Goal: Find specific page/section: Find specific page/section

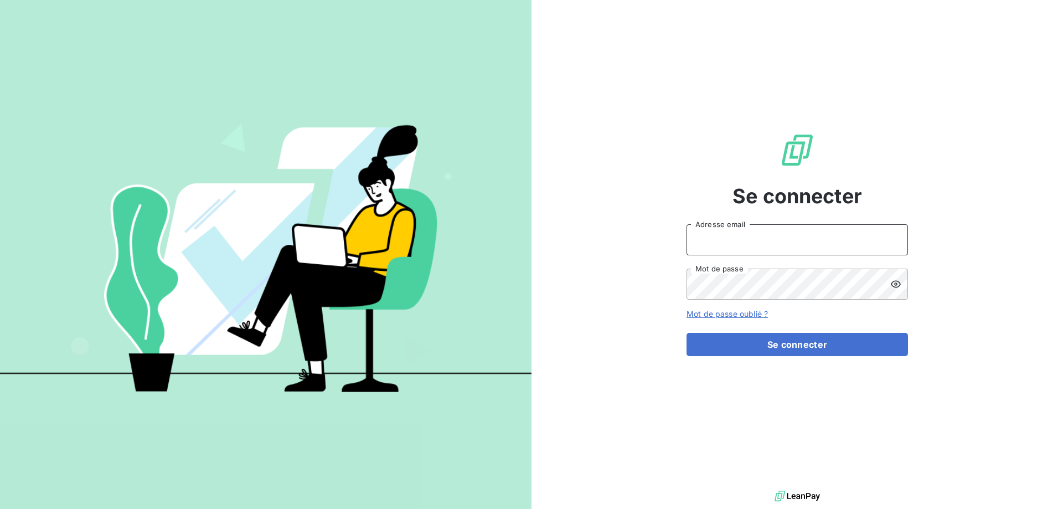
click at [810, 249] on input "Adresse email" at bounding box center [797, 239] width 221 height 31
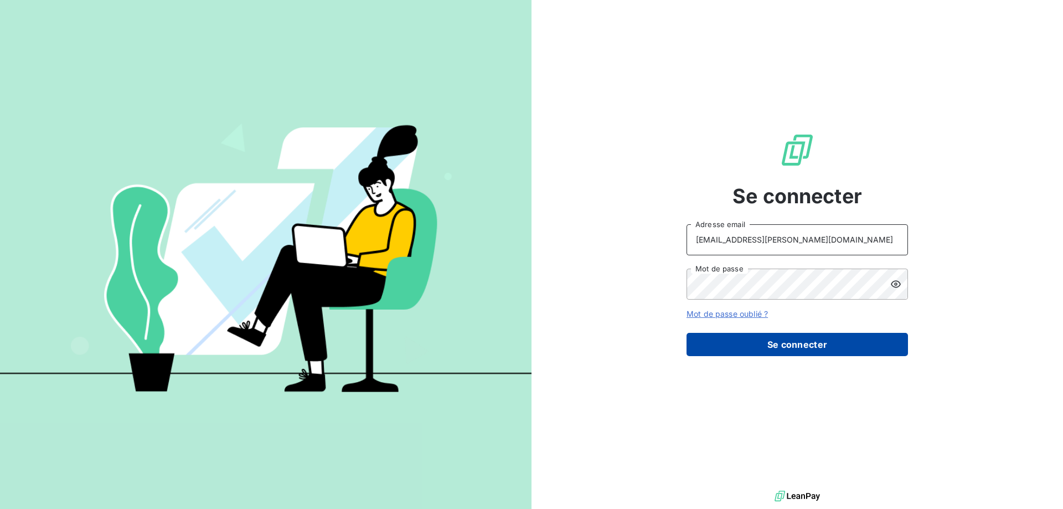
type input "lannion@monier-environnement.com"
click at [776, 346] on button "Se connecter" at bounding box center [797, 344] width 221 height 23
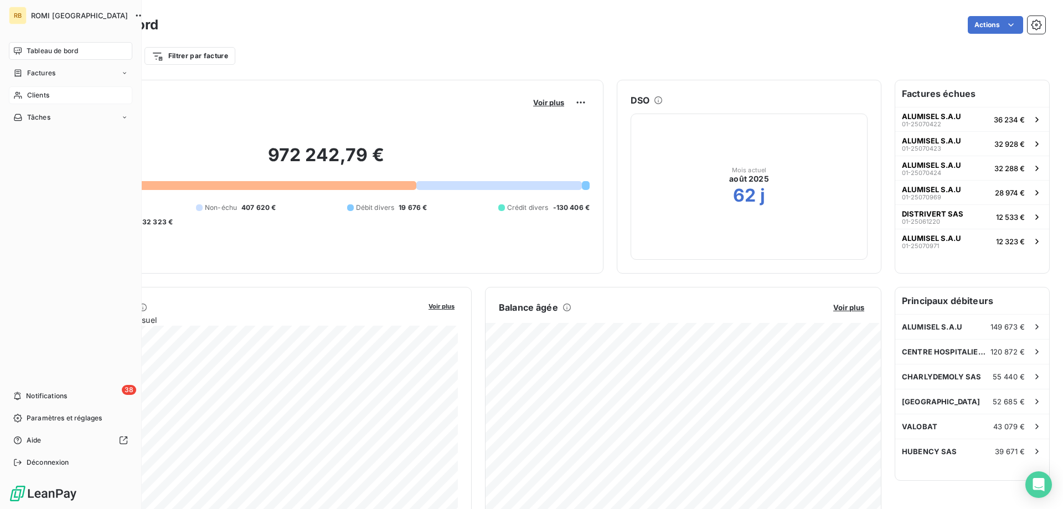
click at [30, 94] on span "Clients" at bounding box center [38, 95] width 22 height 10
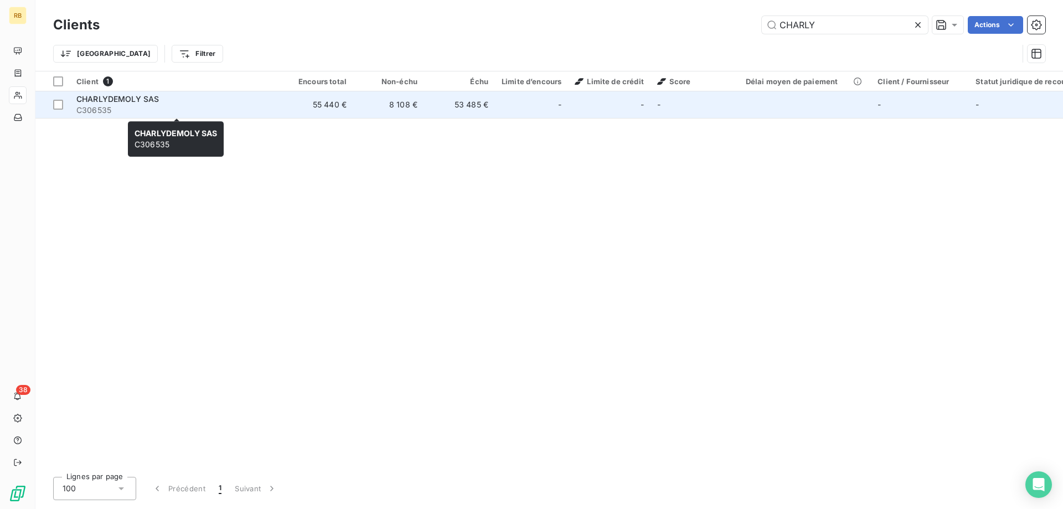
type input "CHARLY"
click at [101, 106] on span "C306535" at bounding box center [175, 110] width 199 height 11
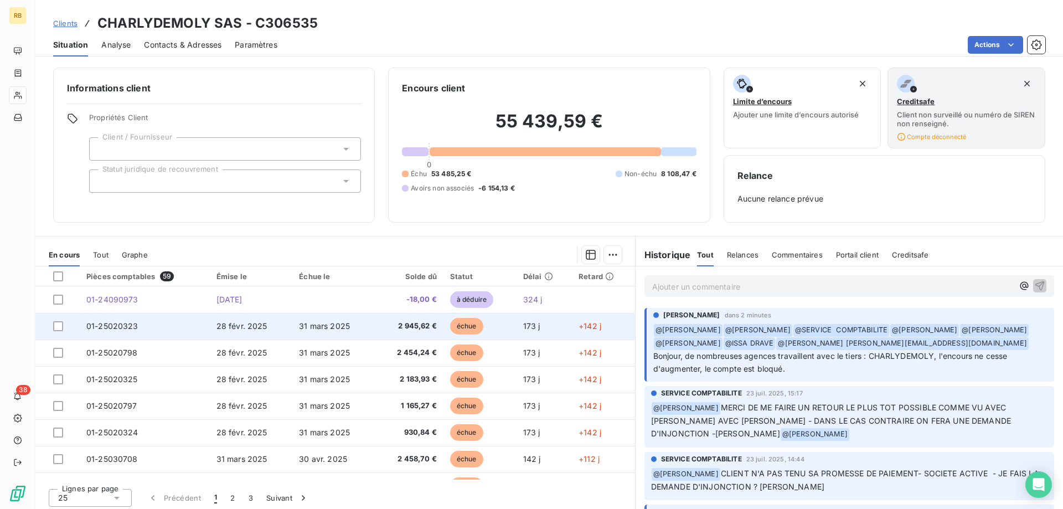
click at [153, 333] on td "01-25020323" at bounding box center [145, 326] width 130 height 27
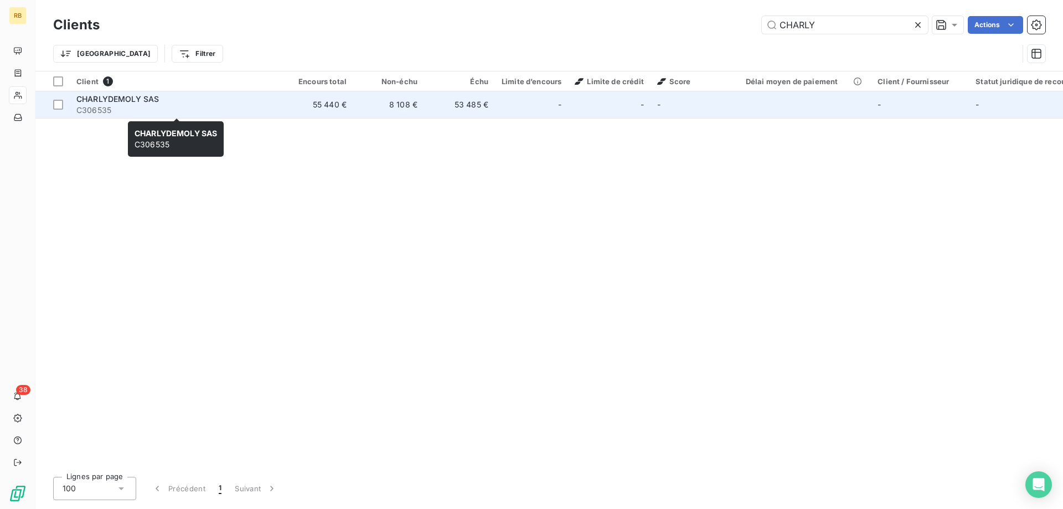
click at [144, 109] on span "C306535" at bounding box center [175, 110] width 199 height 11
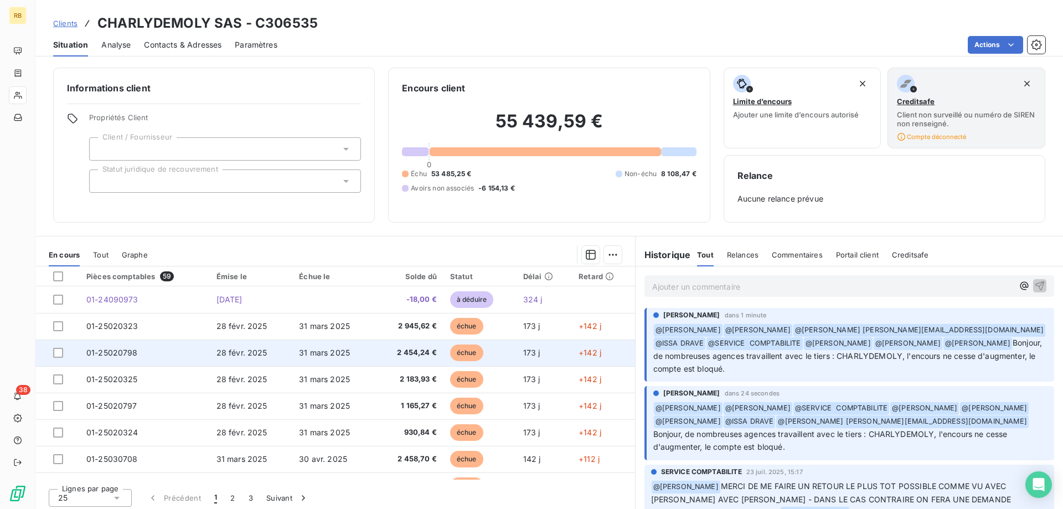
click at [136, 362] on td "01-25020798" at bounding box center [145, 352] width 130 height 27
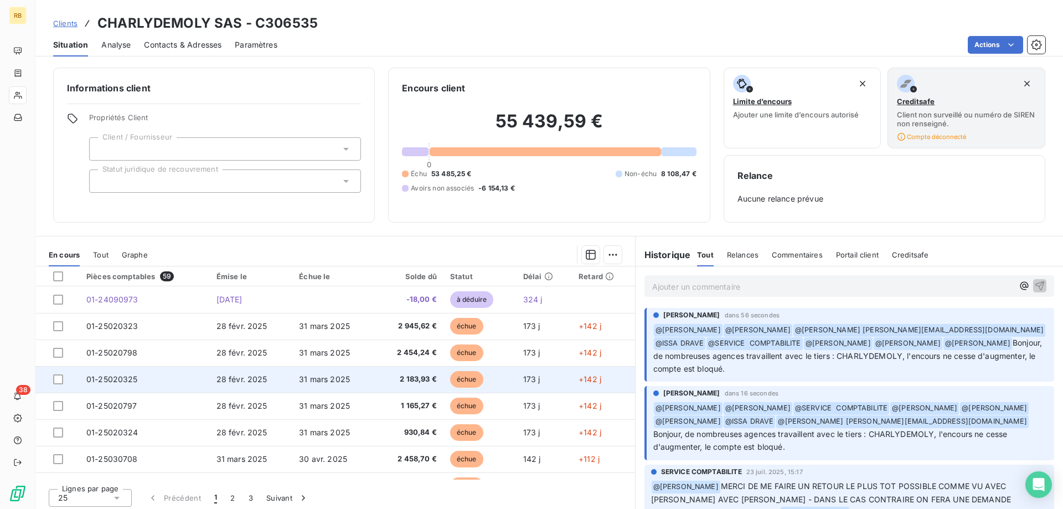
click at [158, 388] on td "01-25020325" at bounding box center [145, 379] width 130 height 27
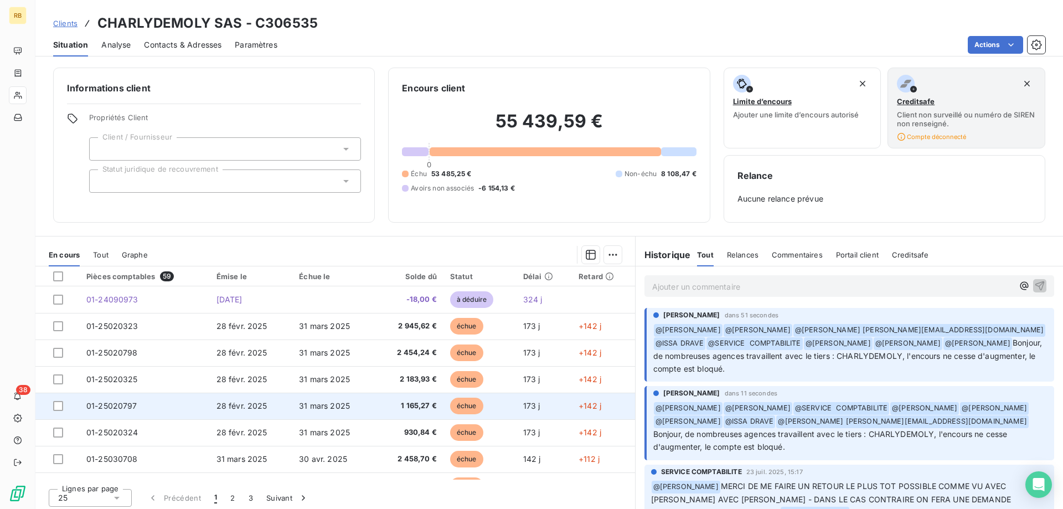
click at [171, 415] on td "01-25020797" at bounding box center [145, 406] width 130 height 27
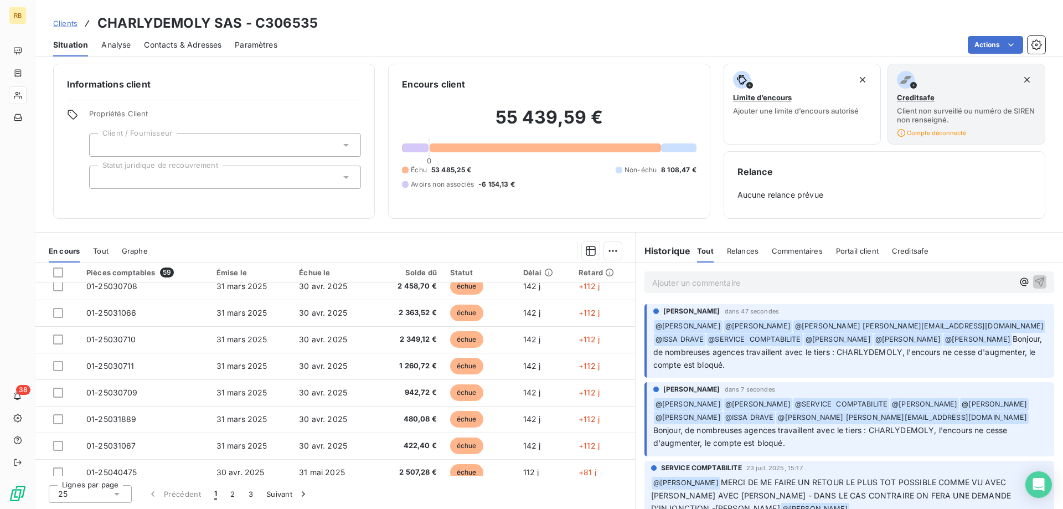
scroll to position [226, 0]
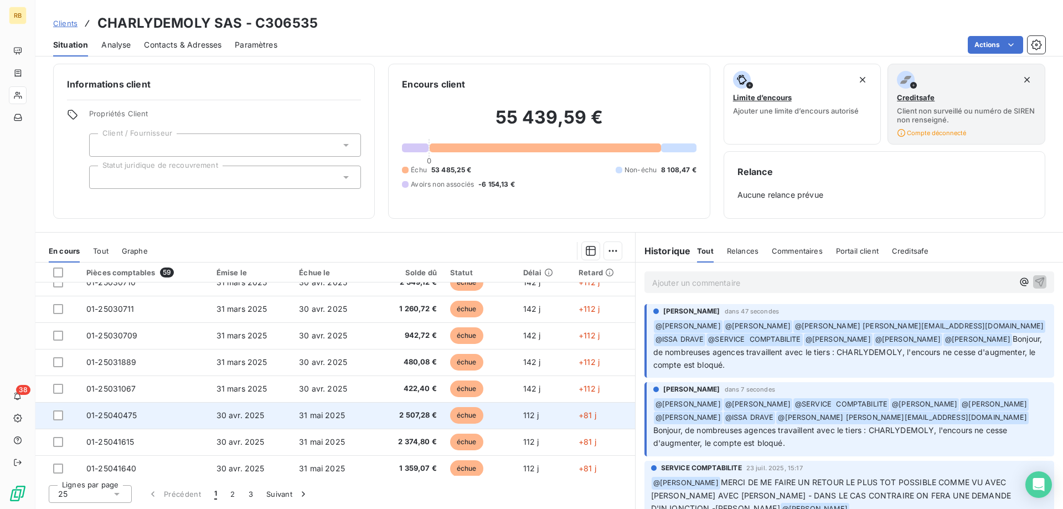
click at [138, 419] on td "01-25040475" at bounding box center [145, 415] width 130 height 27
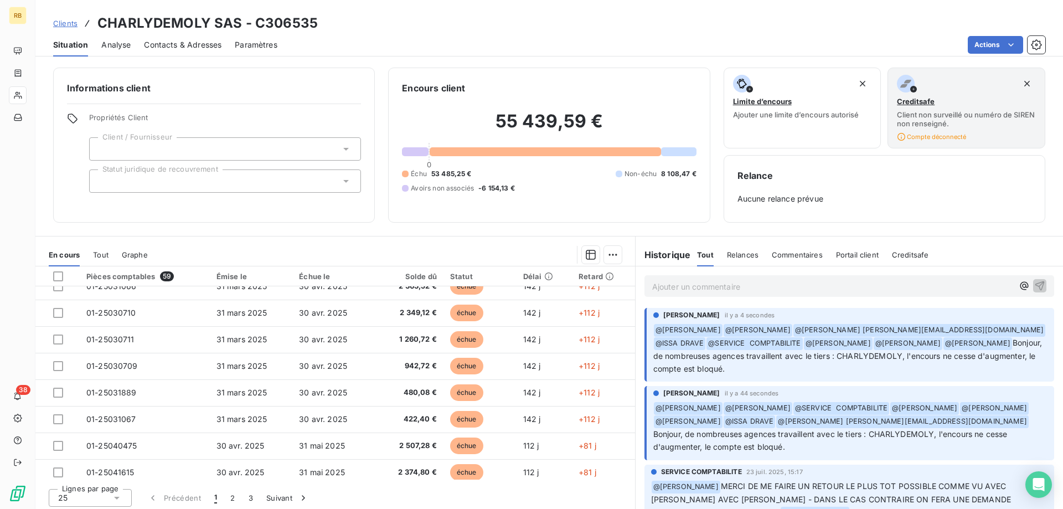
scroll to position [226, 0]
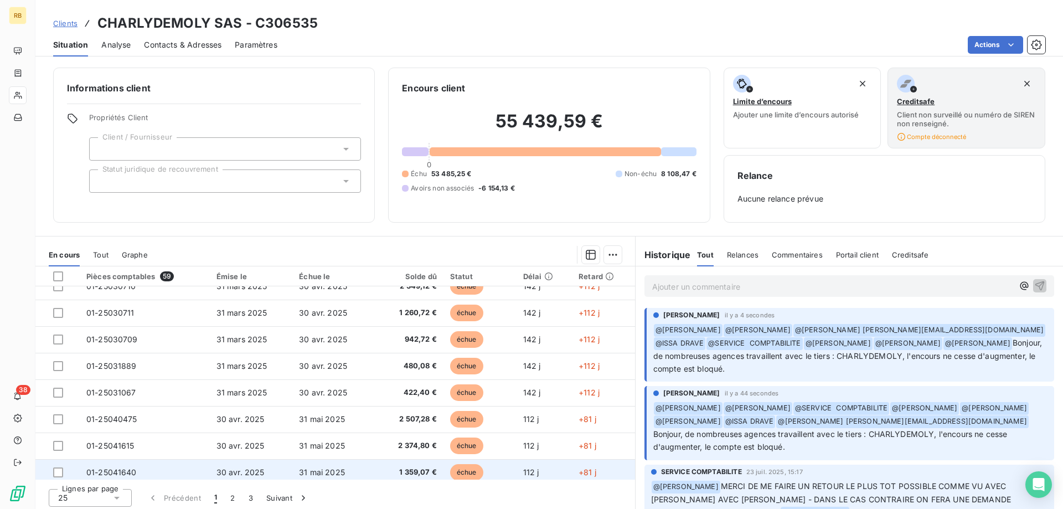
click at [172, 474] on td "01-25041640" at bounding box center [145, 472] width 130 height 27
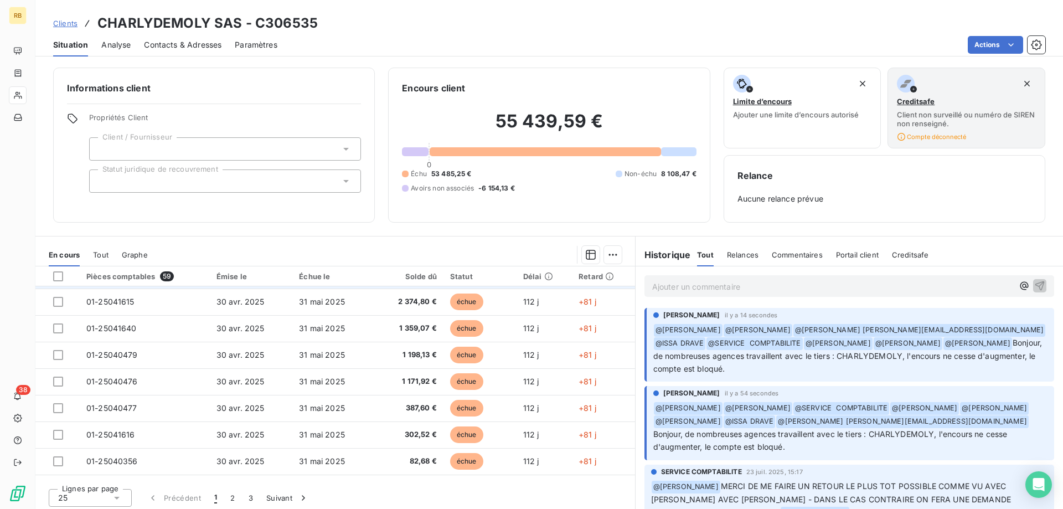
scroll to position [395, 0]
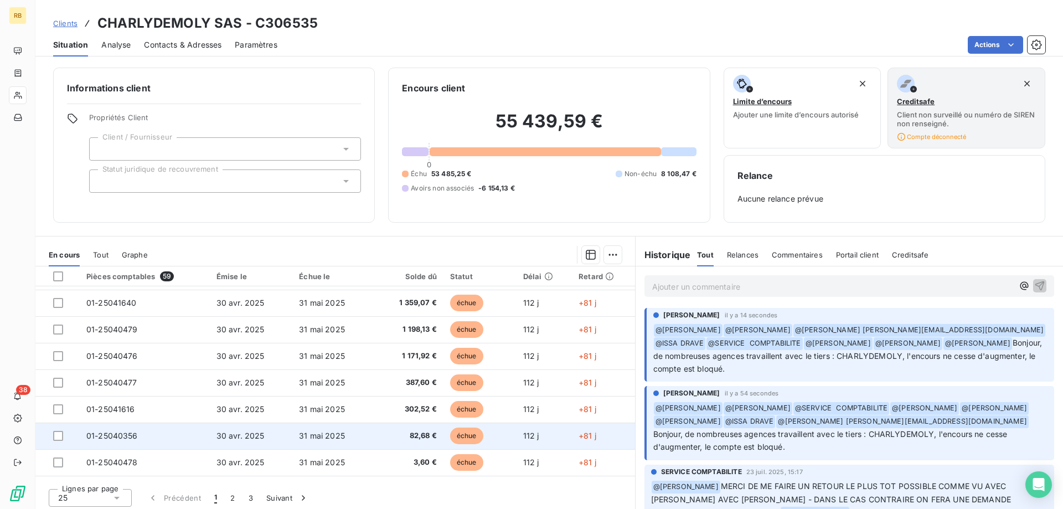
click at [172, 434] on td "01-25040356" at bounding box center [145, 435] width 130 height 27
